Goal: Task Accomplishment & Management: Check status

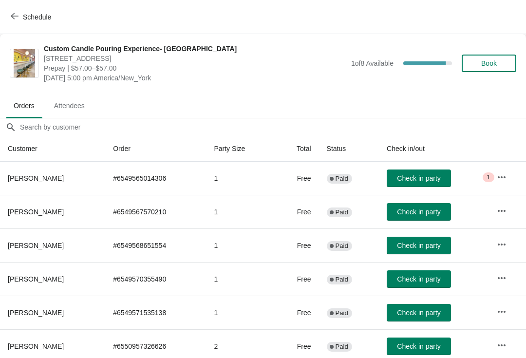
click at [417, 216] on span "Check in party" at bounding box center [418, 212] width 43 height 8
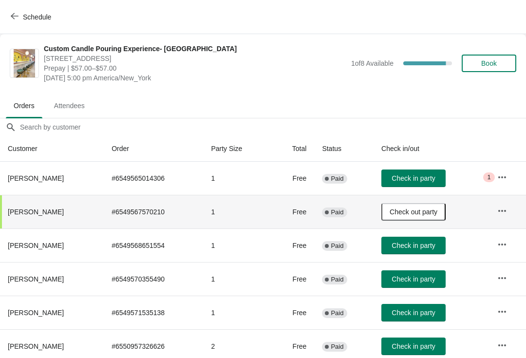
click at [416, 177] on span "Check in party" at bounding box center [413, 178] width 43 height 8
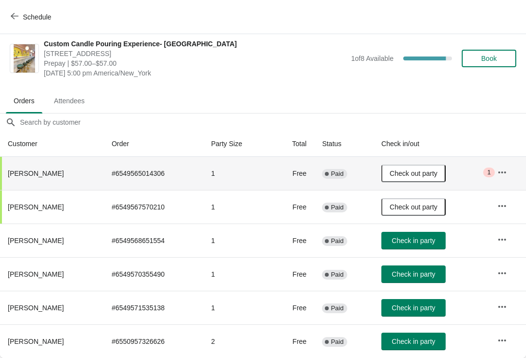
scroll to position [5, 0]
click at [416, 273] on span "Check in party" at bounding box center [413, 274] width 43 height 8
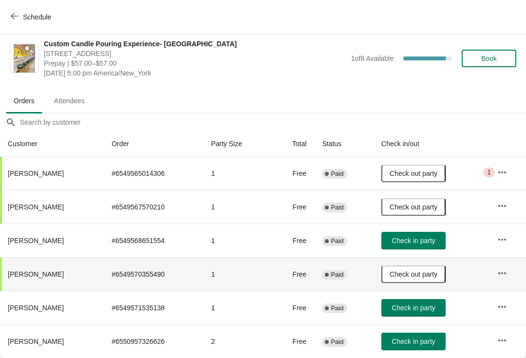
click at [494, 177] on button "button" at bounding box center [503, 173] width 18 height 18
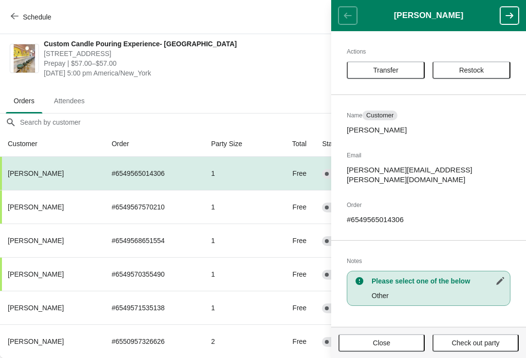
click at [254, 92] on ul "Orders Attendees" at bounding box center [263, 100] width 518 height 25
click at [372, 349] on button "Close" at bounding box center [382, 343] width 86 height 18
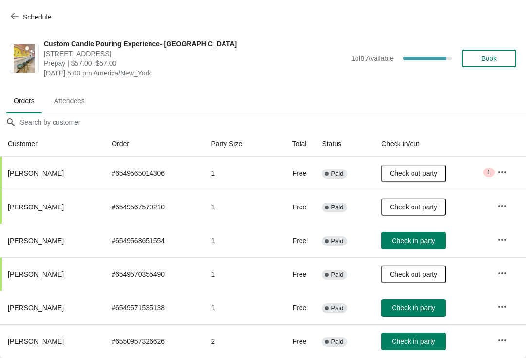
click at [504, 304] on icon "button" at bounding box center [502, 307] width 10 height 10
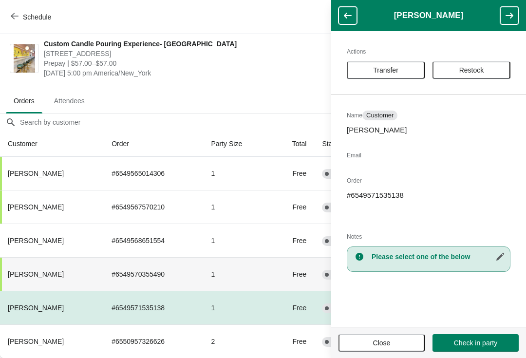
click at [34, 277] on span "[PERSON_NAME]" at bounding box center [36, 274] width 56 height 8
click at [381, 343] on span "Close" at bounding box center [382, 343] width 18 height 8
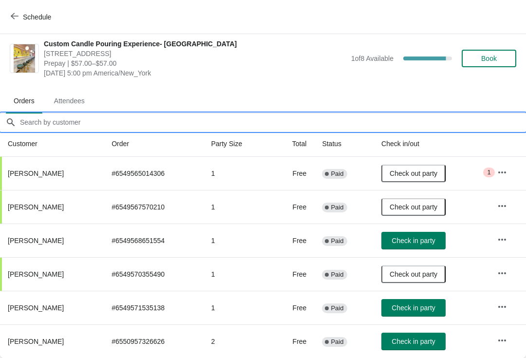
click at [42, 124] on input "Orders filter search" at bounding box center [272, 123] width 507 height 18
type input "[PERSON_NAME]"
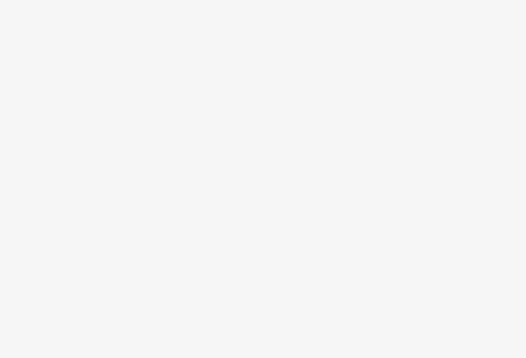
scroll to position [0, 0]
click at [115, 219] on body at bounding box center [263, 179] width 526 height 358
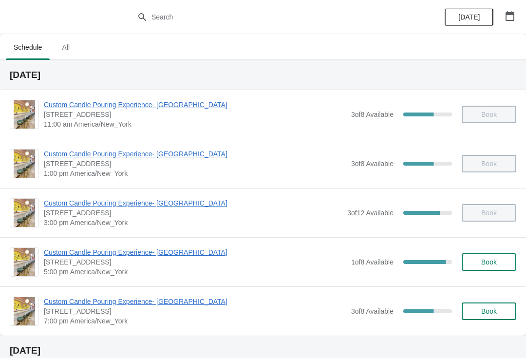
click at [122, 256] on span "Custom Candle Pouring Experience- [GEOGRAPHIC_DATA]" at bounding box center [195, 253] width 303 height 10
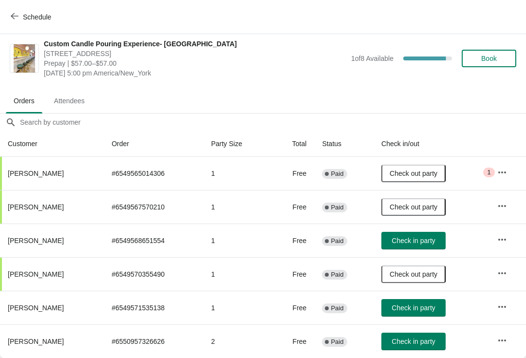
scroll to position [5, 0]
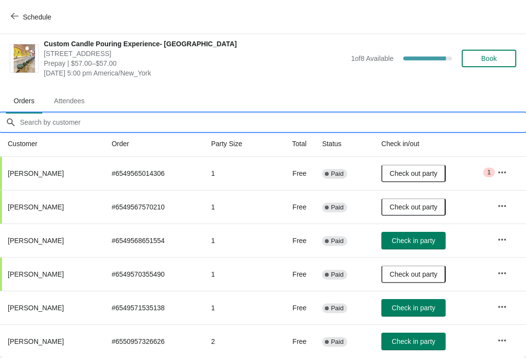
click at [62, 123] on input "Orders filter search" at bounding box center [272, 123] width 507 height 18
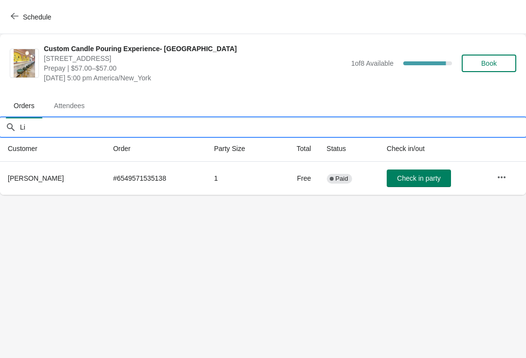
scroll to position [0, 0]
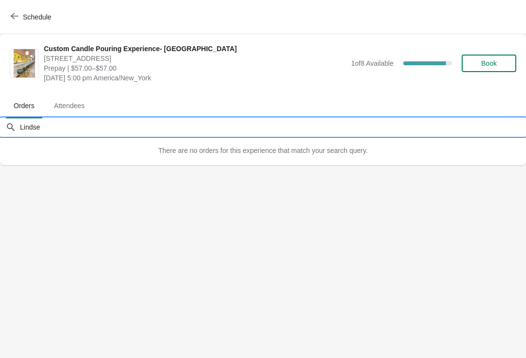
type input "[PERSON_NAME]"
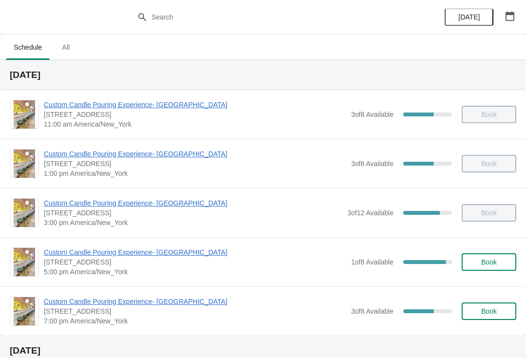
click at [60, 255] on span "Custom Candle Pouring Experience- [GEOGRAPHIC_DATA]" at bounding box center [195, 253] width 303 height 10
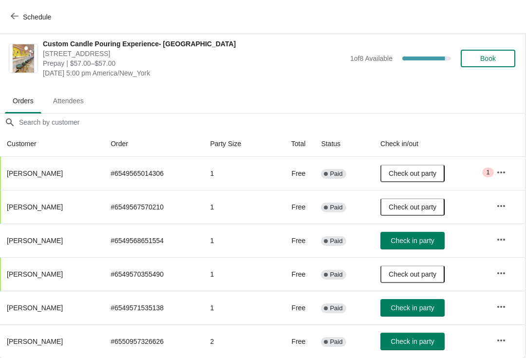
scroll to position [5, 0]
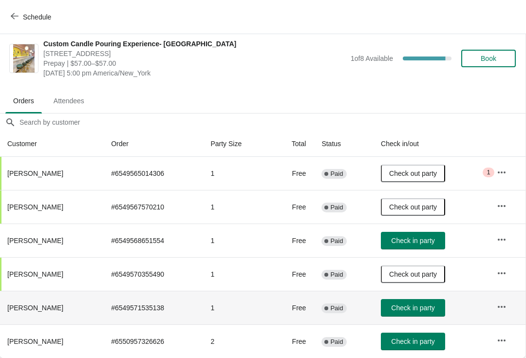
click at [15, 309] on span "[PERSON_NAME]" at bounding box center [35, 308] width 56 height 8
click at [31, 304] on span "[PERSON_NAME]" at bounding box center [35, 308] width 56 height 8
click at [507, 308] on button "button" at bounding box center [502, 307] width 18 height 18
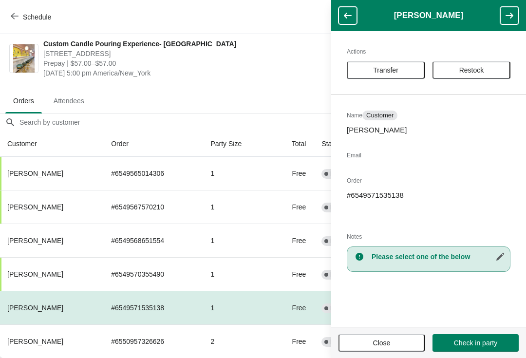
click at [384, 345] on span "Close" at bounding box center [382, 343] width 18 height 8
